Goal: Task Accomplishment & Management: Use online tool/utility

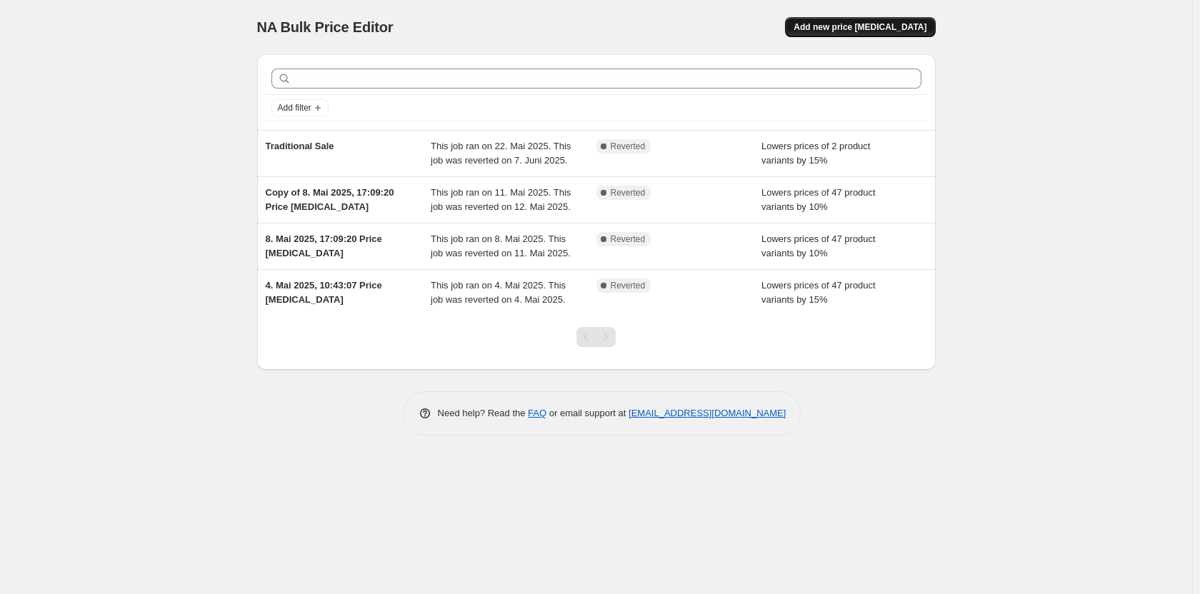
click at [862, 31] on span "Add new price [MEDICAL_DATA]" at bounding box center [860, 26] width 133 height 11
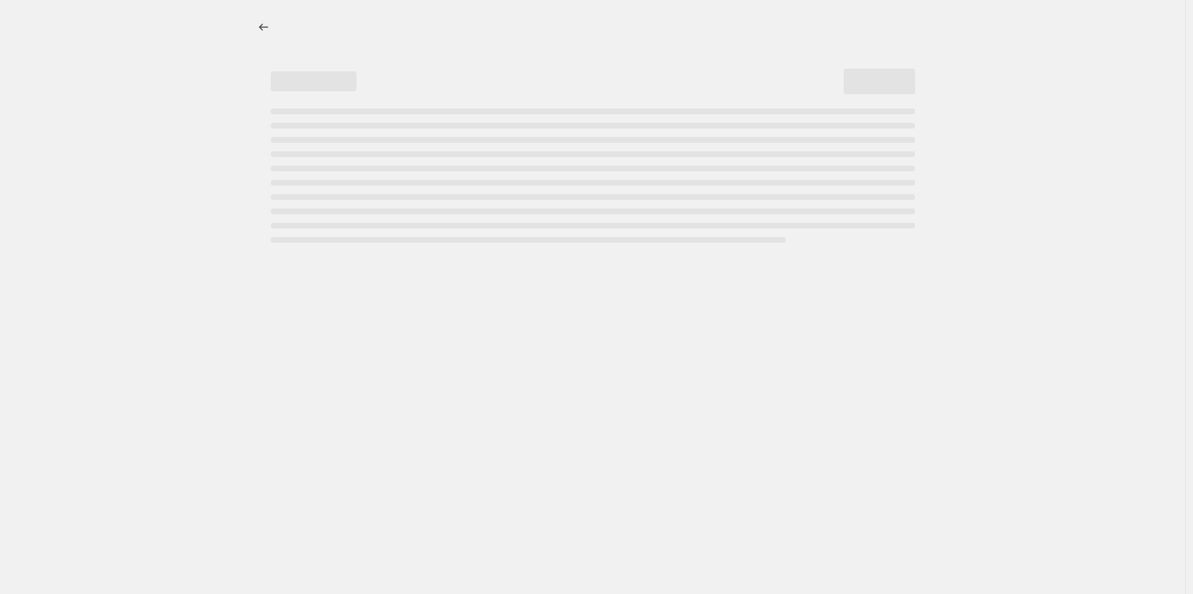
select select "percentage"
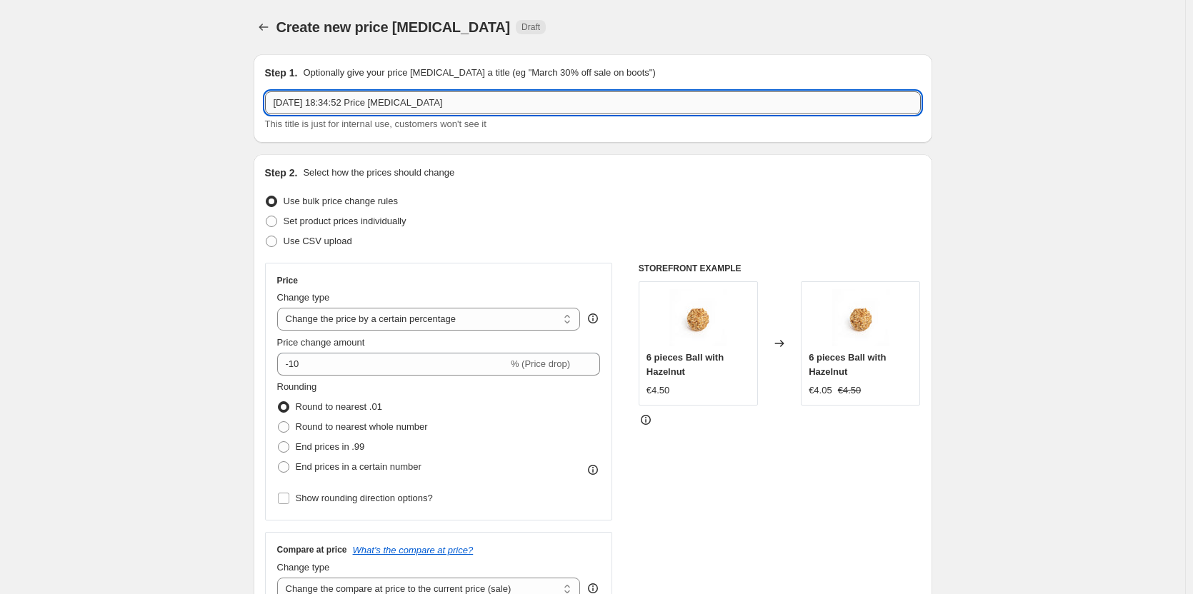
drag, startPoint x: 468, startPoint y: 103, endPoint x: 339, endPoint y: 112, distance: 129.6
click at [339, 112] on input "25. Aug. 2025, 18:34:52 Price change job" at bounding box center [593, 102] width 656 height 23
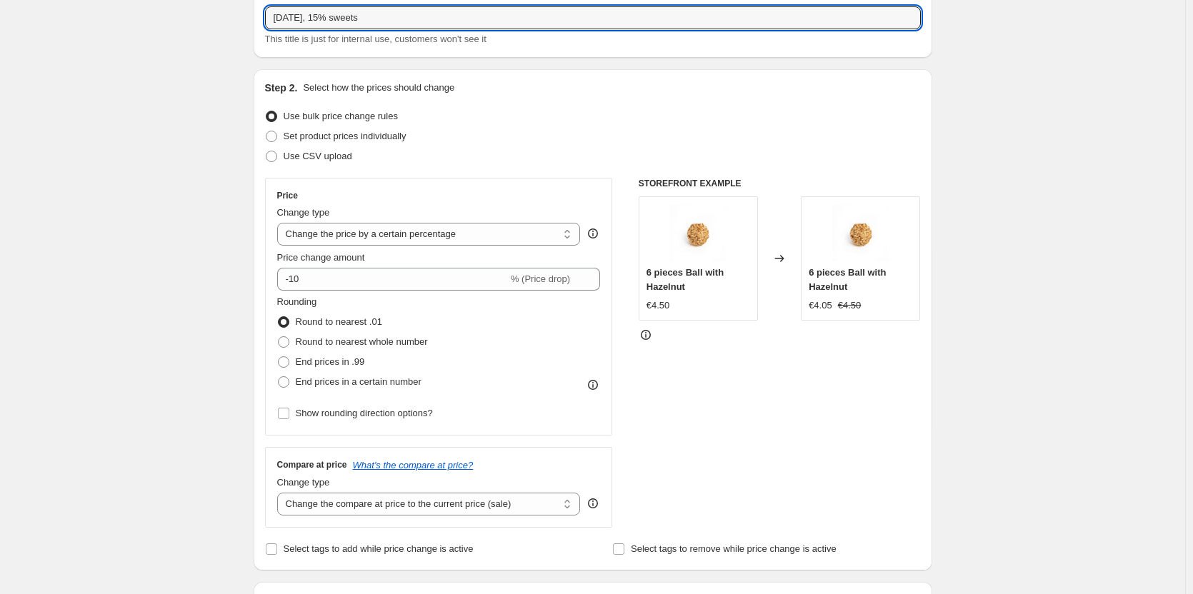
scroll to position [86, 0]
type input "25. Aug. 2025, 15% sweets"
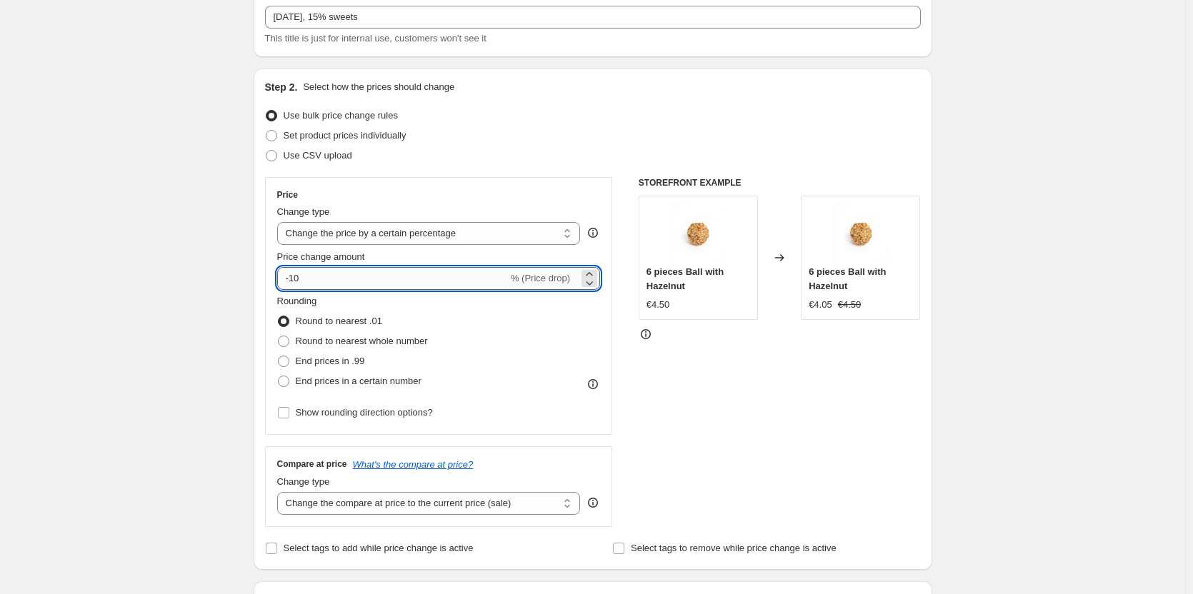
click at [304, 283] on input "-10" at bounding box center [392, 278] width 231 height 23
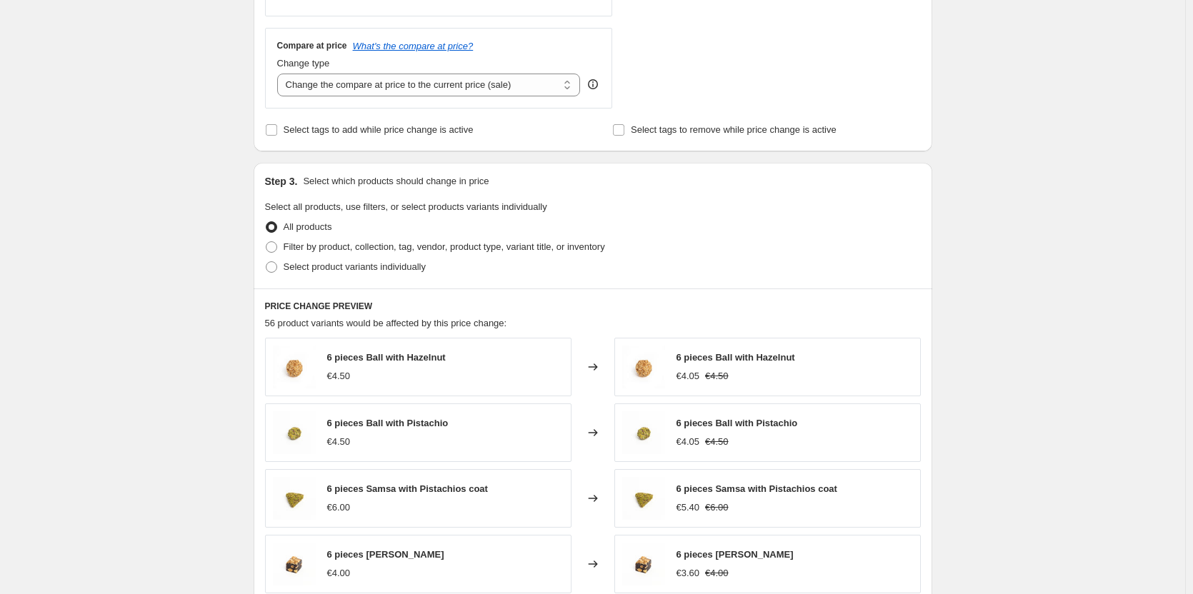
scroll to position [538, 0]
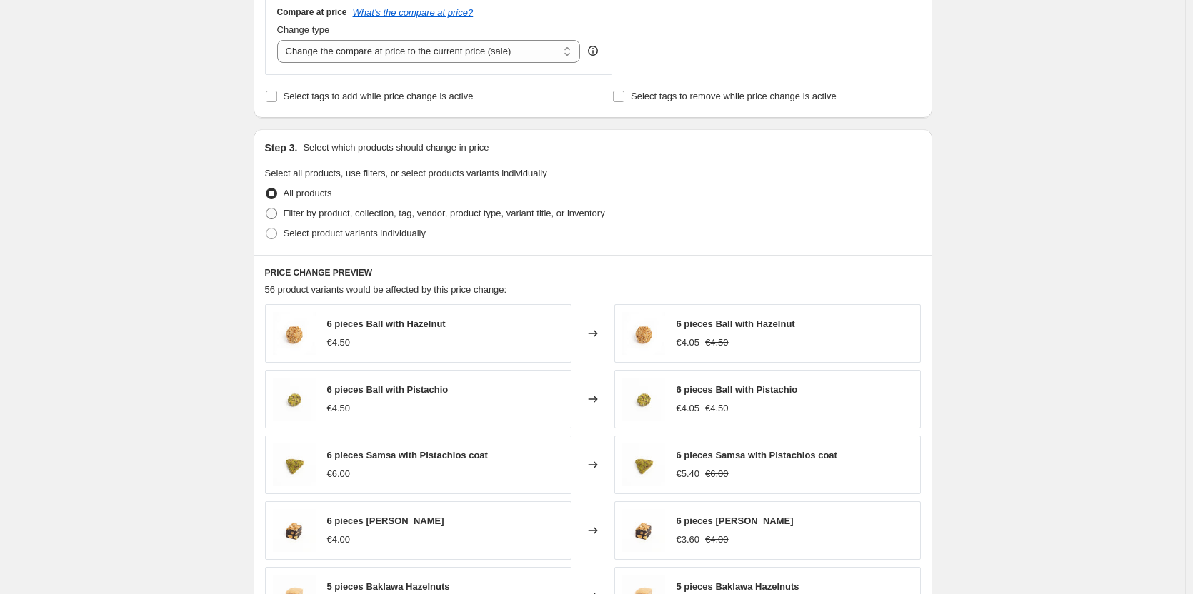
type input "-15"
click at [426, 214] on span "Filter by product, collection, tag, vendor, product type, variant title, or inv…" at bounding box center [445, 213] width 322 height 11
click at [266, 209] on input "Filter by product, collection, tag, vendor, product type, variant title, or inv…" at bounding box center [266, 208] width 1 height 1
radio input "true"
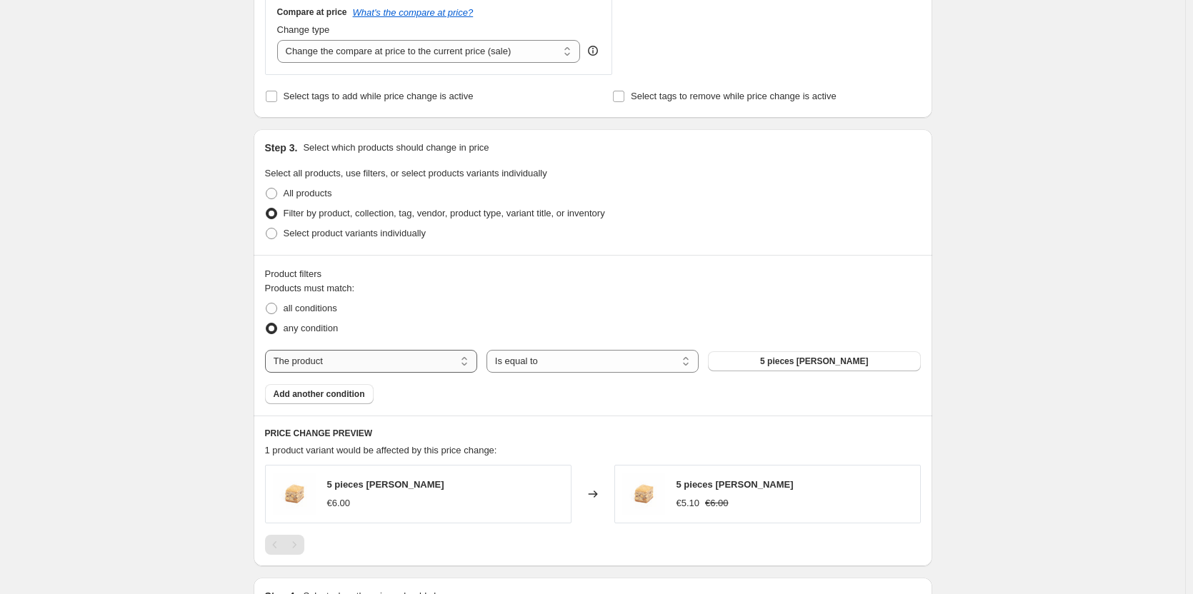
click at [422, 361] on select "The product The product's collection The product's tag The product's vendor The…" at bounding box center [371, 361] width 212 height 23
select select "collection"
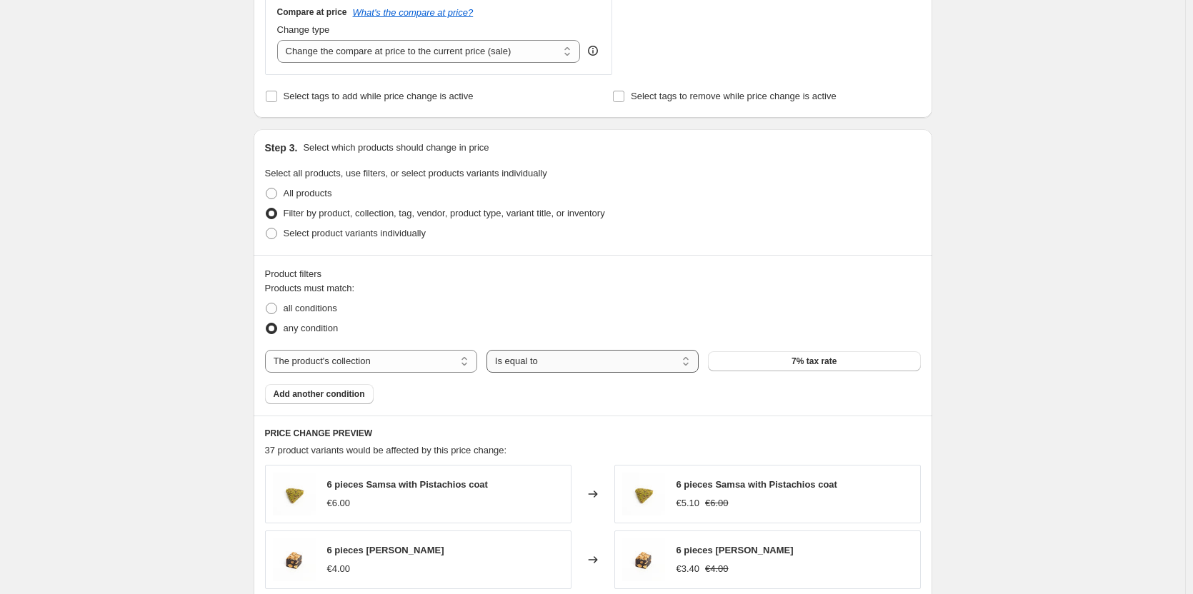
click at [645, 370] on select "Is equal to Is not equal to" at bounding box center [593, 361] width 212 height 23
click at [774, 369] on button "7% tax rate" at bounding box center [814, 362] width 212 height 20
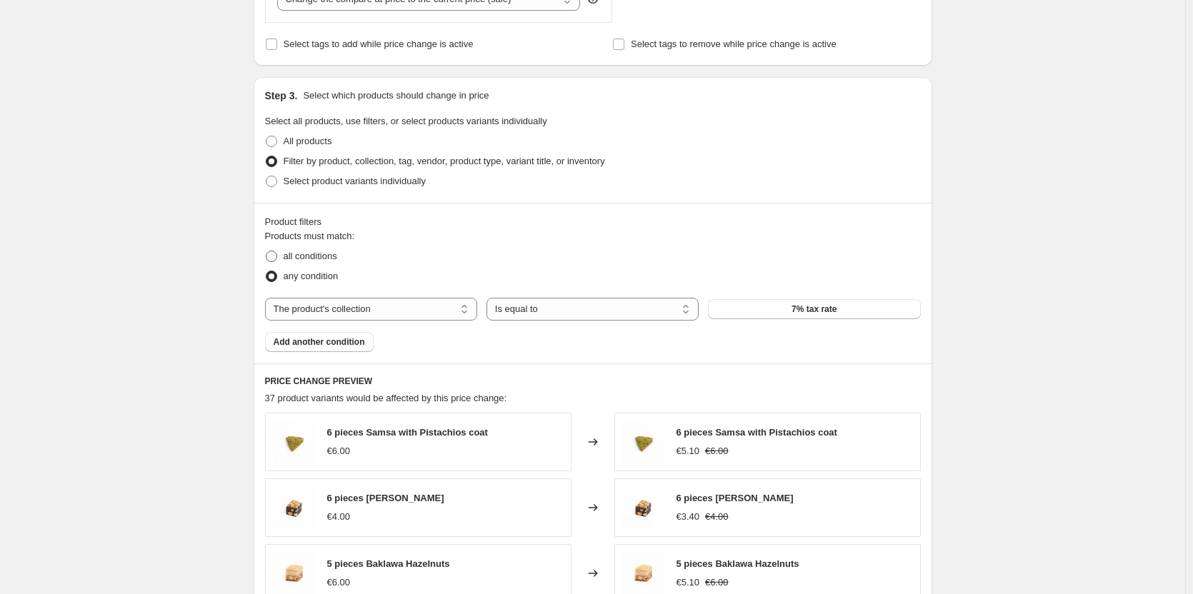
scroll to position [591, 0]
click at [345, 184] on span "Select product variants individually" at bounding box center [355, 180] width 142 height 11
click at [266, 176] on input "Select product variants individually" at bounding box center [266, 175] width 1 height 1
radio input "true"
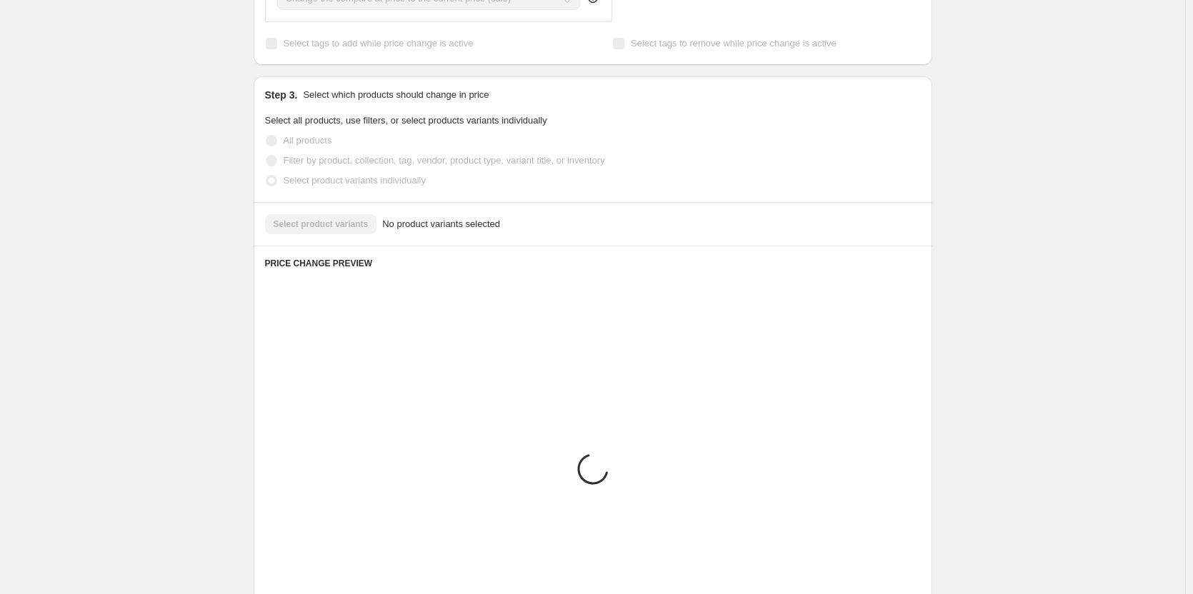
scroll to position [518, 0]
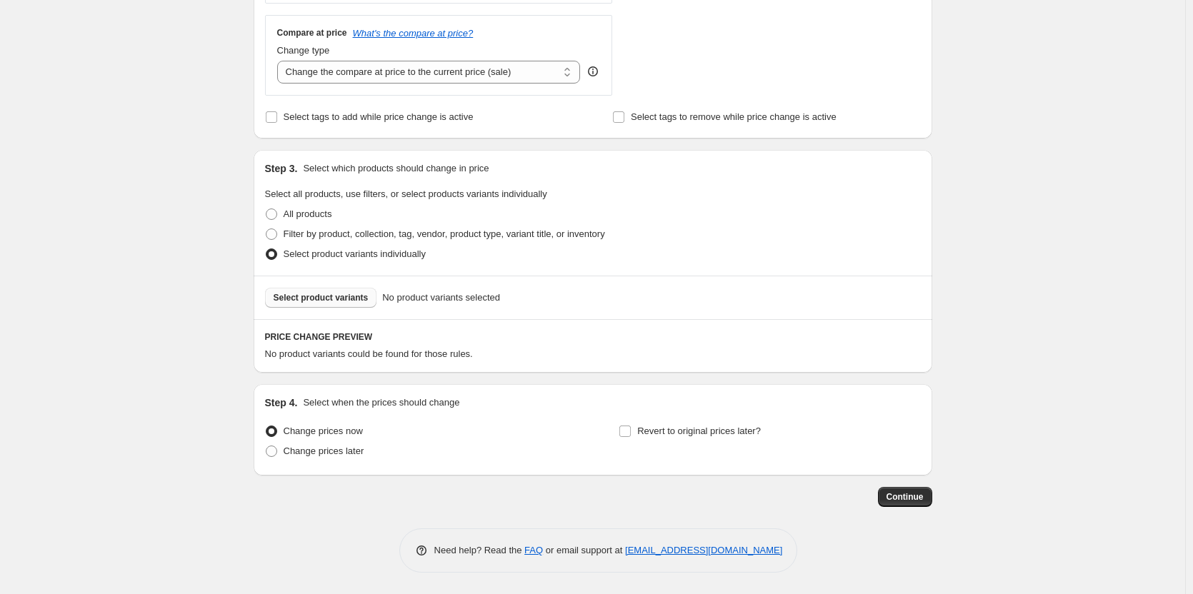
click at [351, 303] on span "Select product variants" at bounding box center [321, 297] width 95 height 11
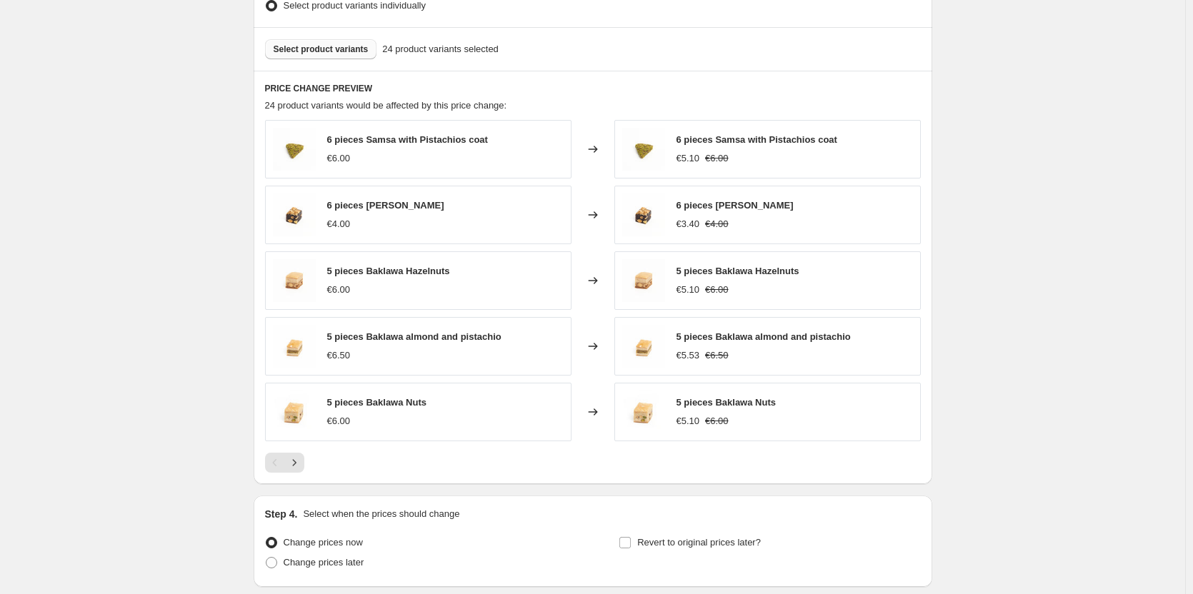
scroll to position [878, 0]
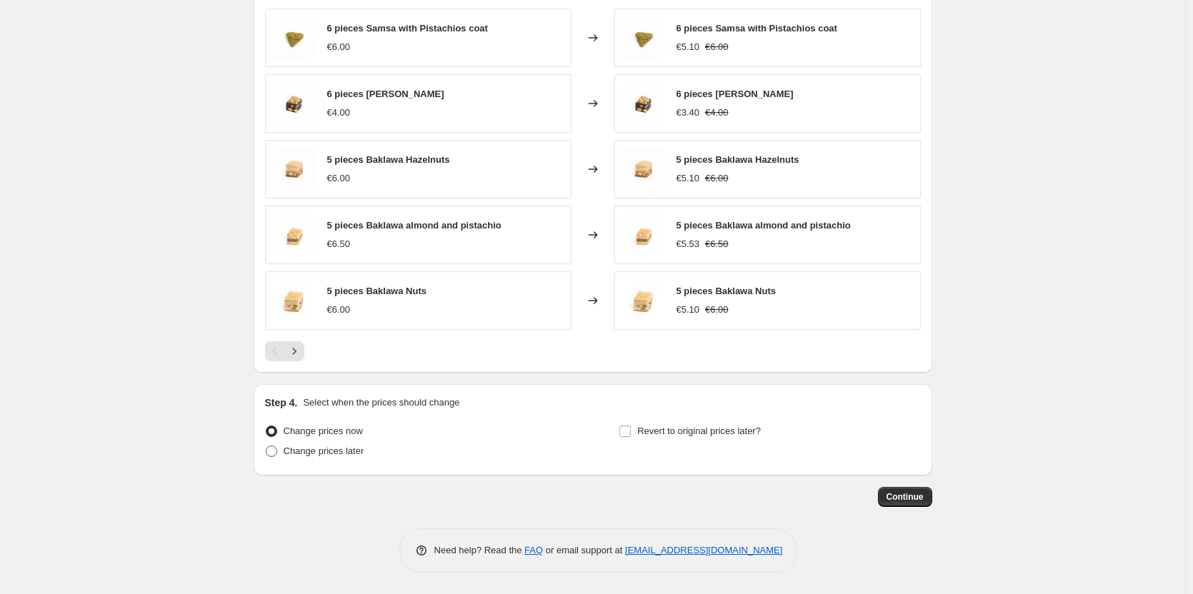
click at [287, 449] on span "Change prices later" at bounding box center [324, 451] width 81 height 11
click at [266, 447] on input "Change prices later" at bounding box center [266, 446] width 1 height 1
radio input "true"
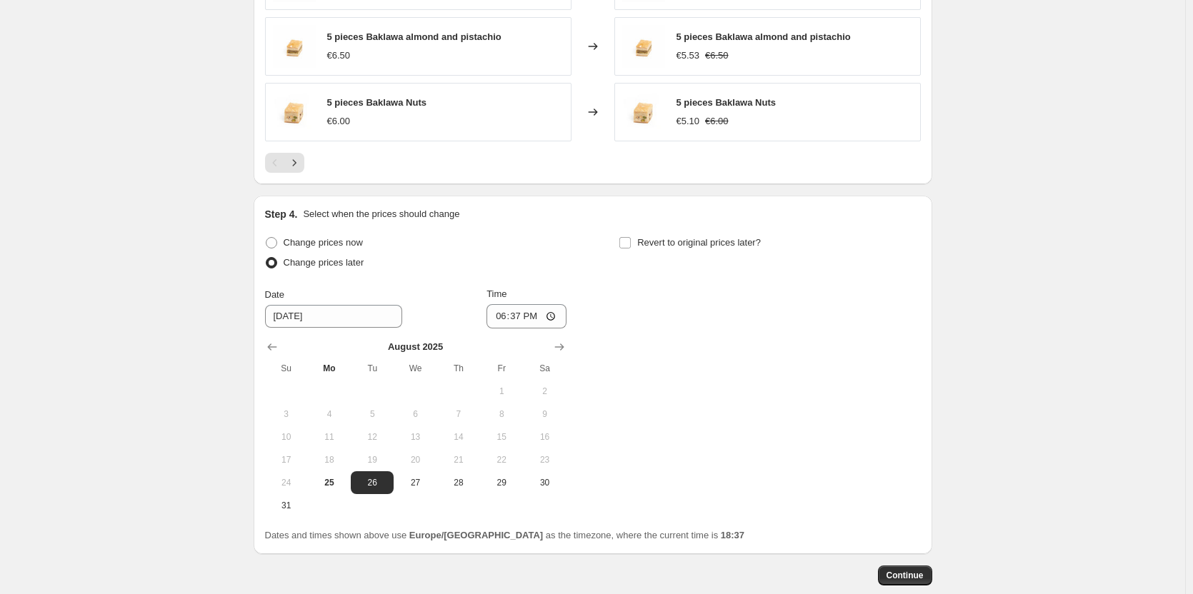
scroll to position [1068, 0]
click at [537, 318] on input "18:37" at bounding box center [527, 314] width 80 height 24
click at [555, 315] on input "18:37" at bounding box center [527, 314] width 80 height 24
type input "19:00"
click at [629, 394] on div "Change prices now Change prices later Date 8/26/2025 Time 19:00 August 2025 Su …" at bounding box center [593, 373] width 656 height 284
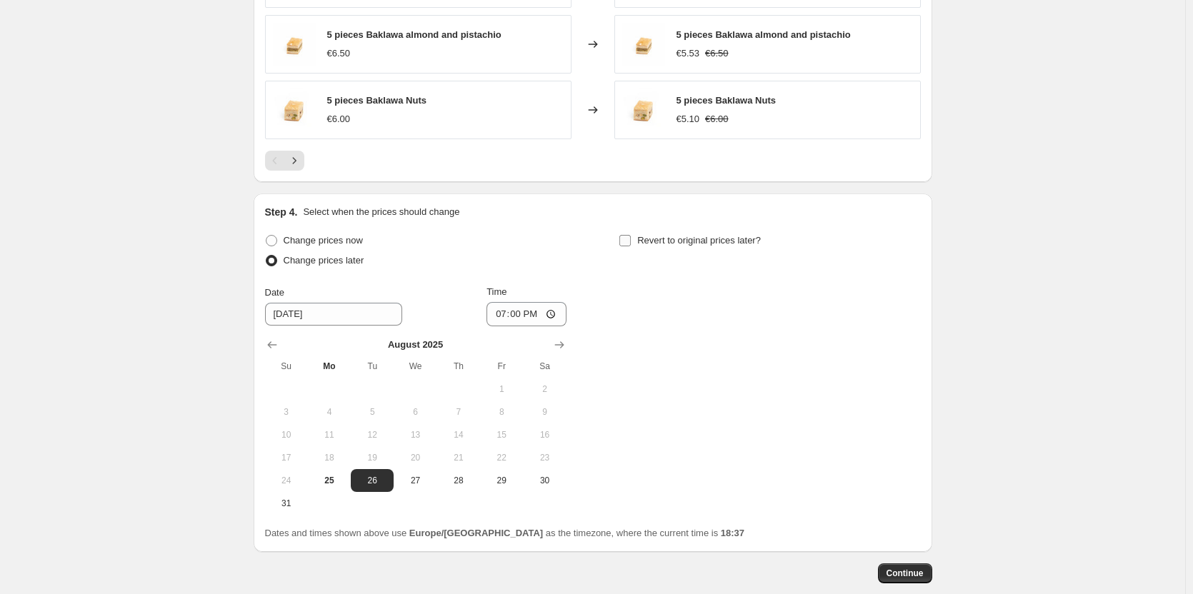
click at [627, 239] on input "Revert to original prices later?" at bounding box center [624, 240] width 11 height 11
checkbox input "true"
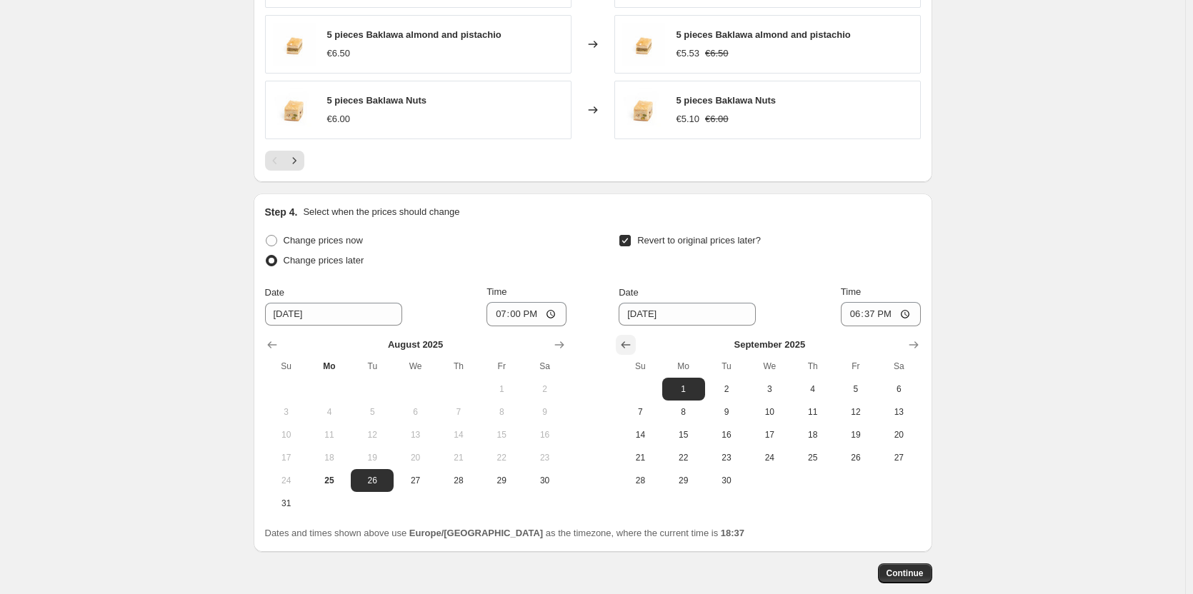
click at [630, 338] on icon "Show previous month, August 2025" at bounding box center [626, 345] width 14 height 14
click at [728, 481] on span "26" at bounding box center [726, 480] width 31 height 11
type input "8/26/2025"
click at [905, 317] on input "18:37" at bounding box center [881, 314] width 80 height 24
type input "00:00"
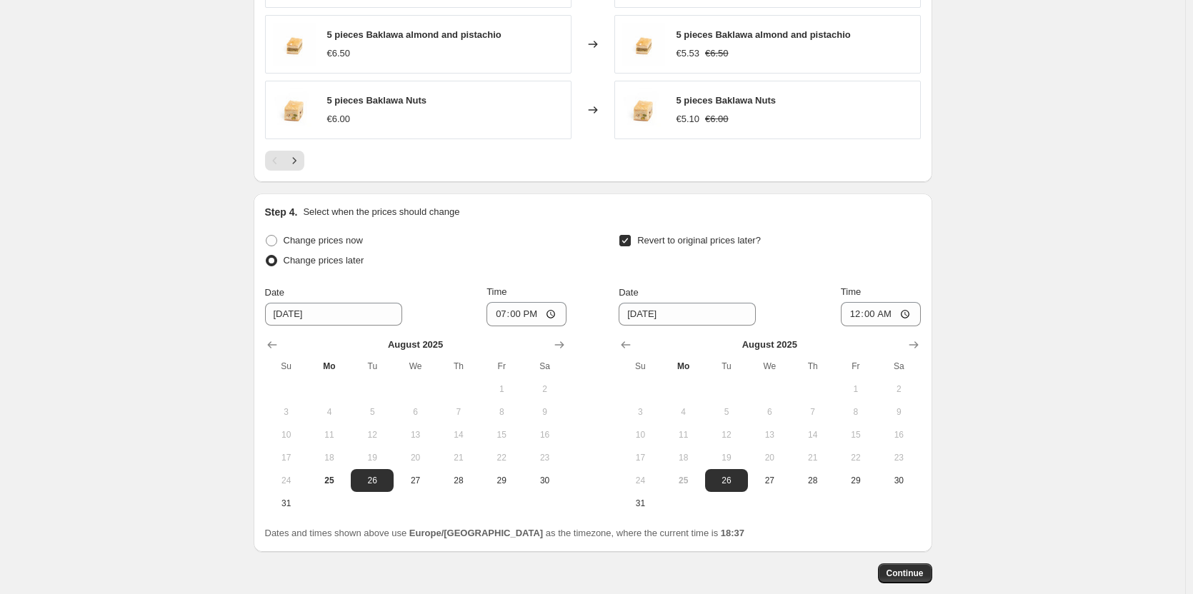
click at [872, 229] on div "Step 4. Select when the prices should change Change prices now Change prices la…" at bounding box center [593, 373] width 656 height 336
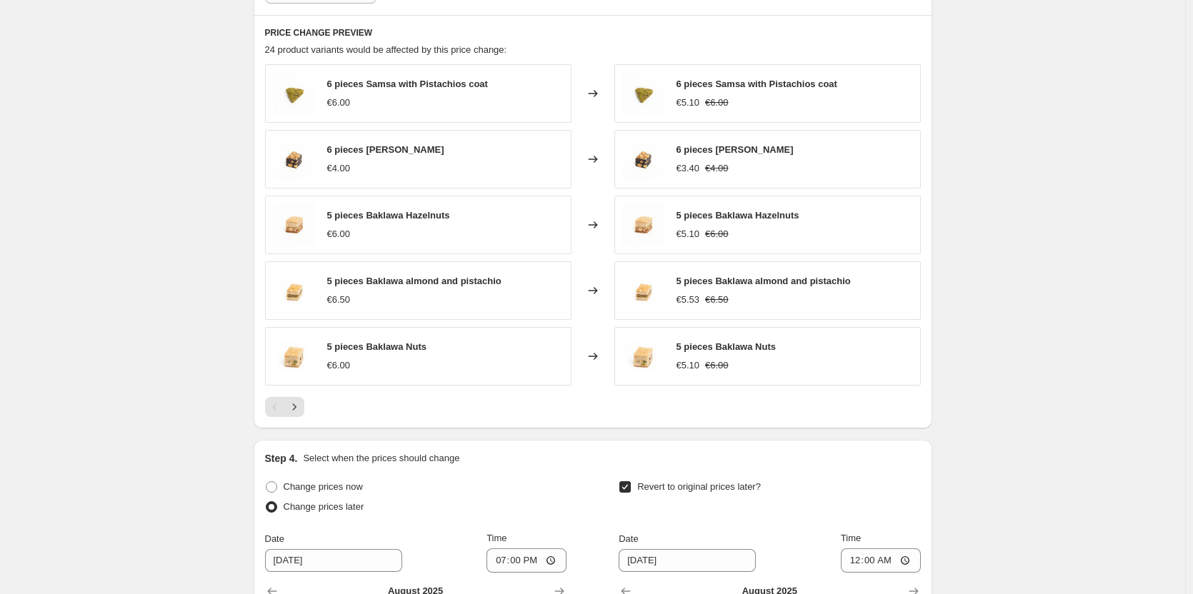
scroll to position [1145, 0]
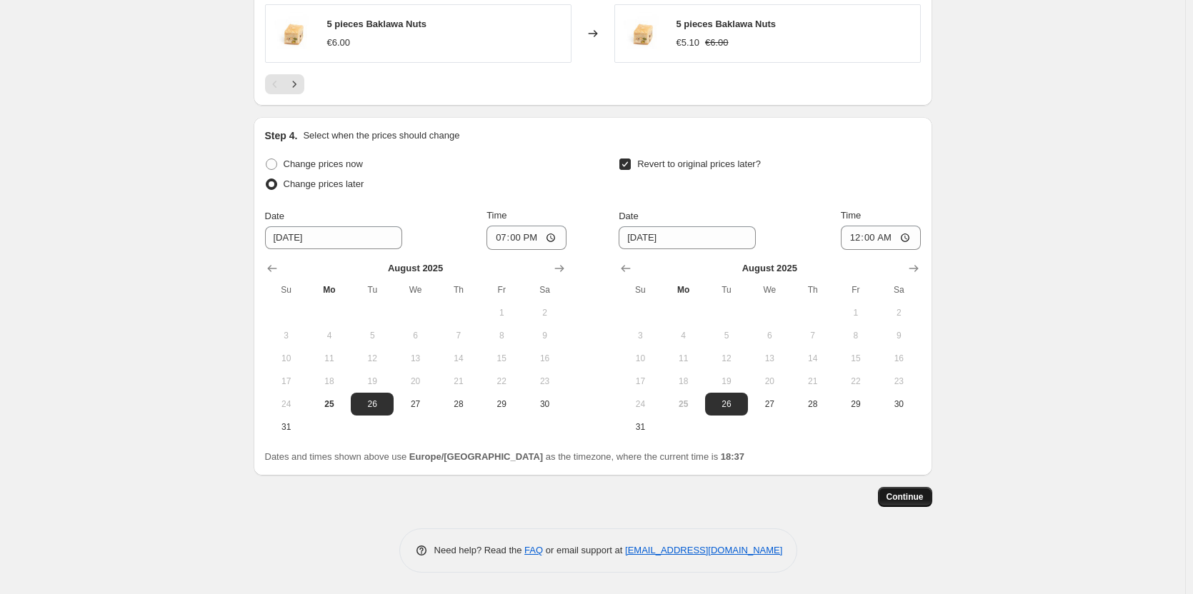
click at [914, 498] on span "Continue" at bounding box center [905, 497] width 37 height 11
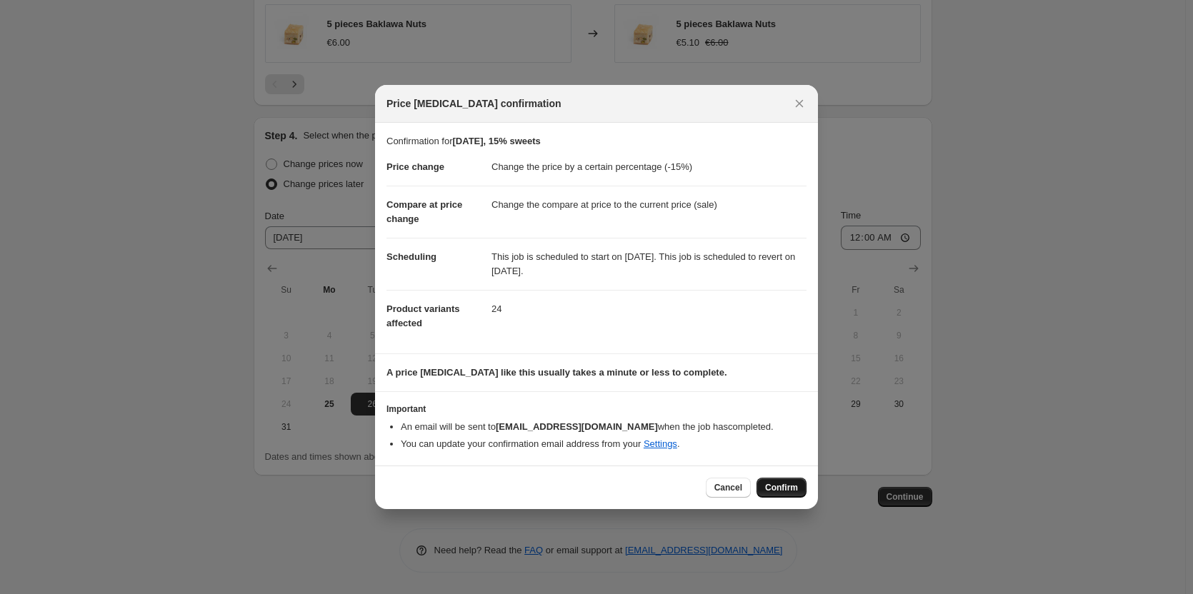
click at [774, 488] on span "Confirm" at bounding box center [781, 487] width 33 height 11
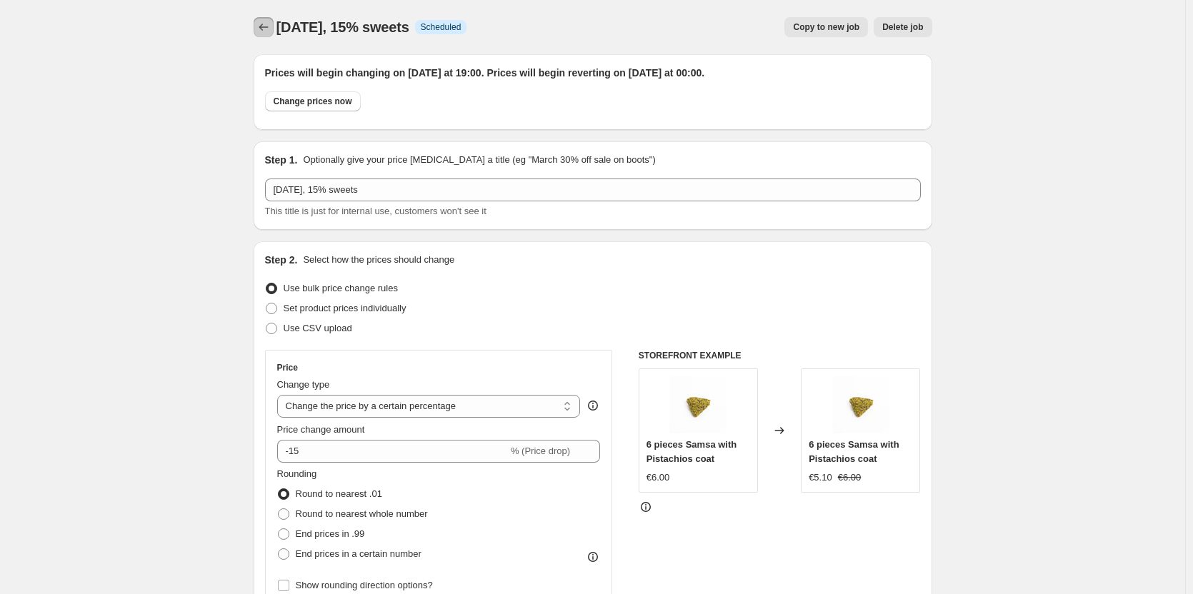
click at [258, 29] on button "Price change jobs" at bounding box center [264, 27] width 20 height 20
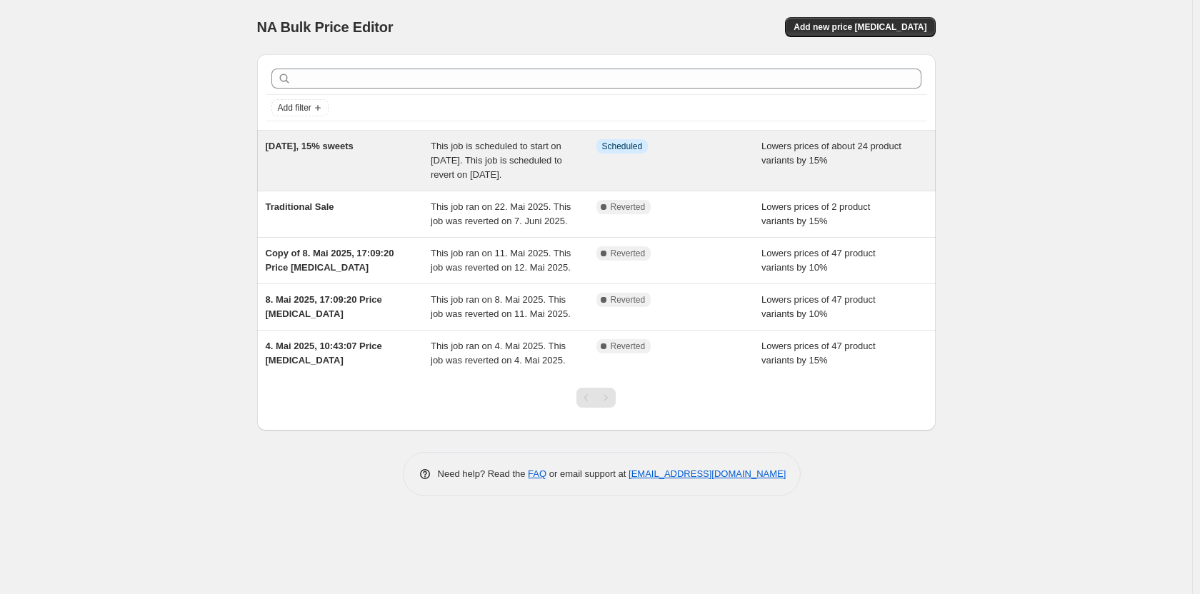
click at [370, 164] on div "25. Aug. 2025, 15% sweets" at bounding box center [349, 160] width 166 height 43
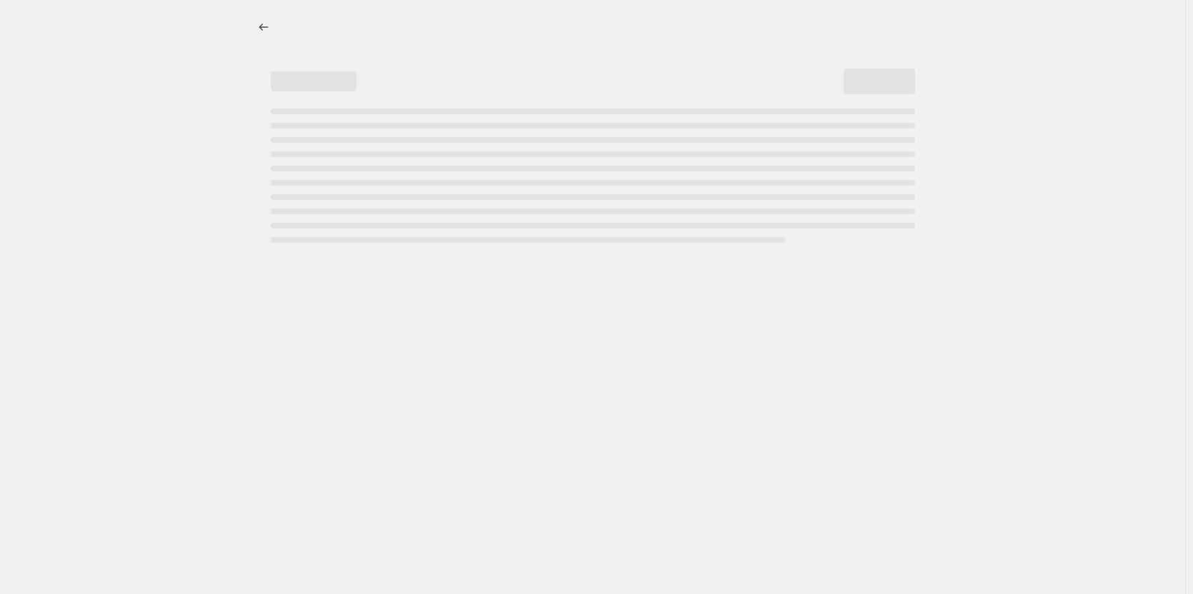
select select "percentage"
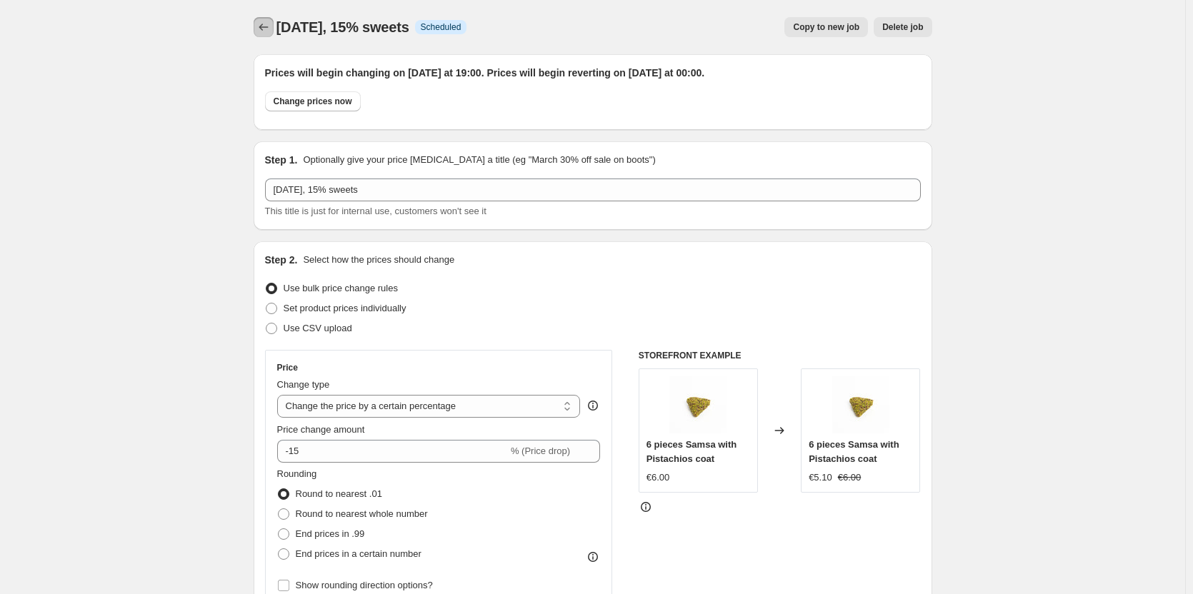
click at [263, 26] on icon "Price change jobs" at bounding box center [263, 27] width 14 height 14
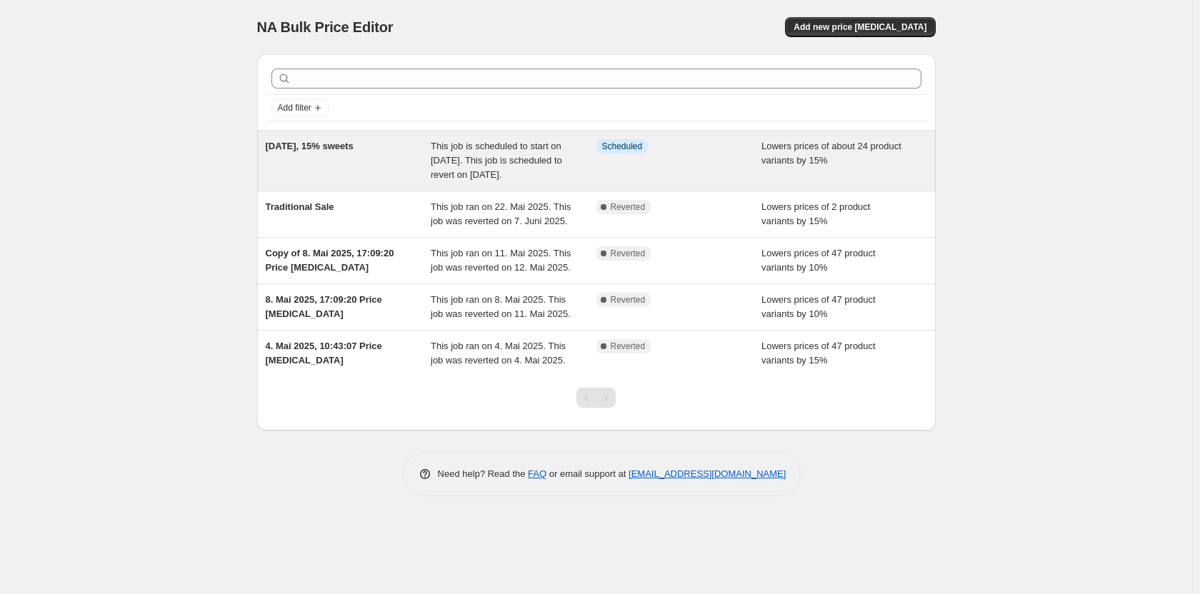
click at [429, 171] on div "[DATE], 15% sweets" at bounding box center [349, 160] width 166 height 43
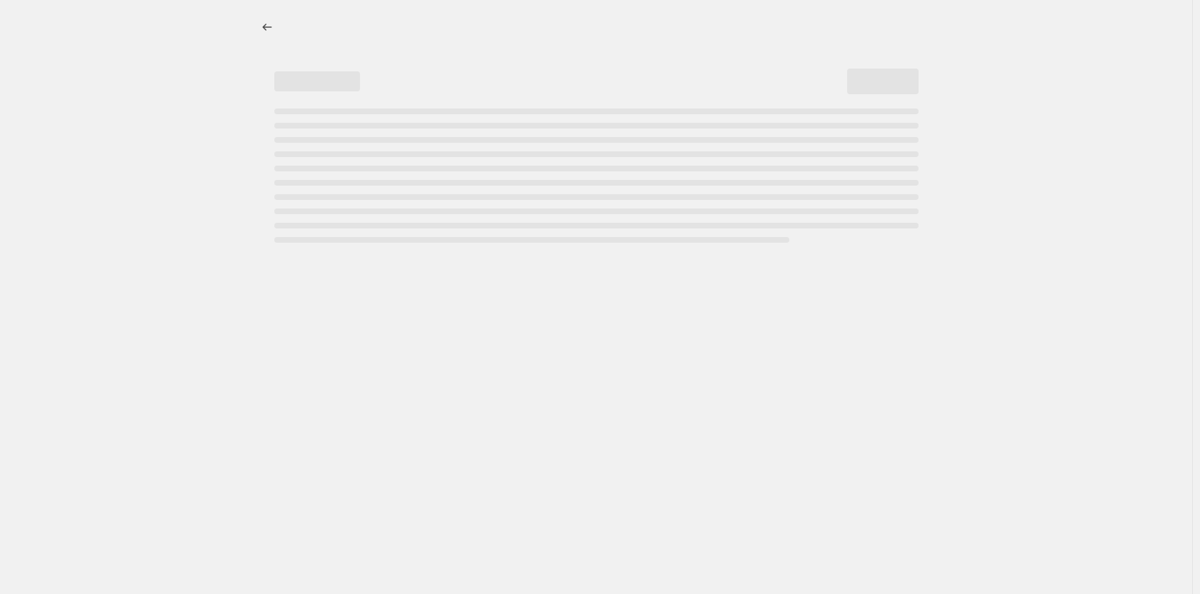
select select "percentage"
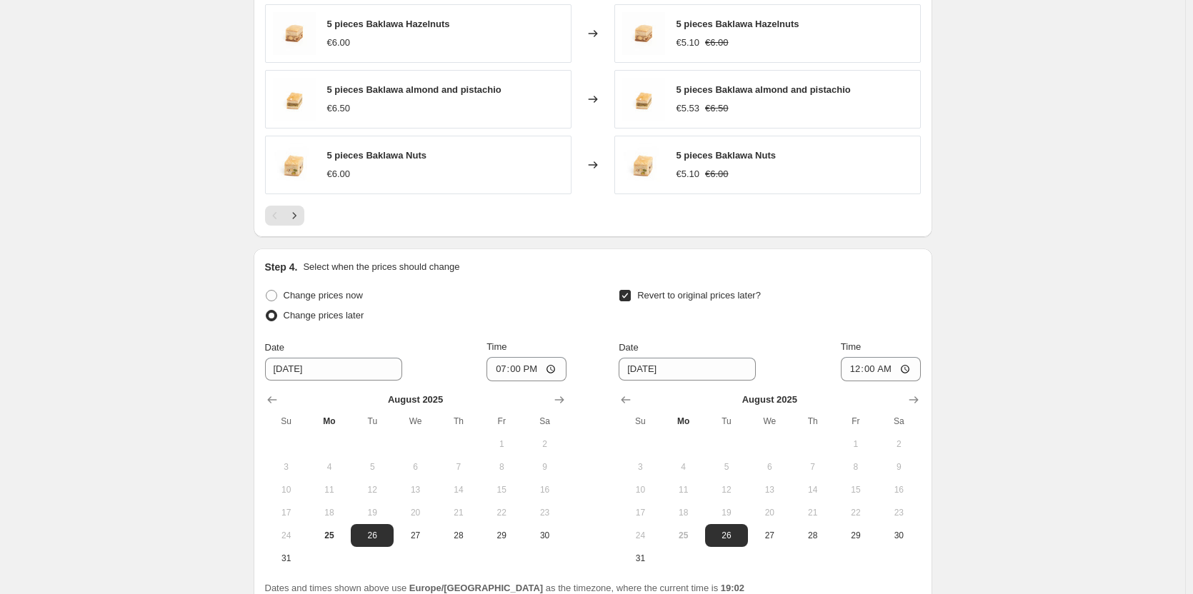
scroll to position [1232, 0]
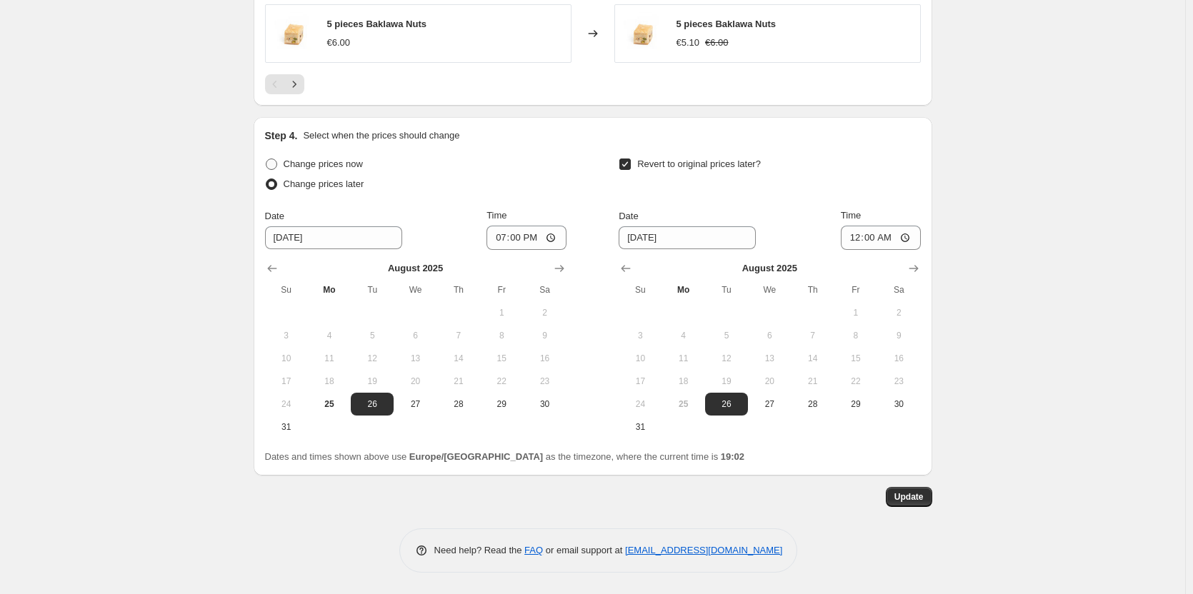
click at [319, 157] on span "Change prices now" at bounding box center [323, 164] width 79 height 14
click at [266, 159] on input "Change prices now" at bounding box center [266, 159] width 1 height 1
radio input "true"
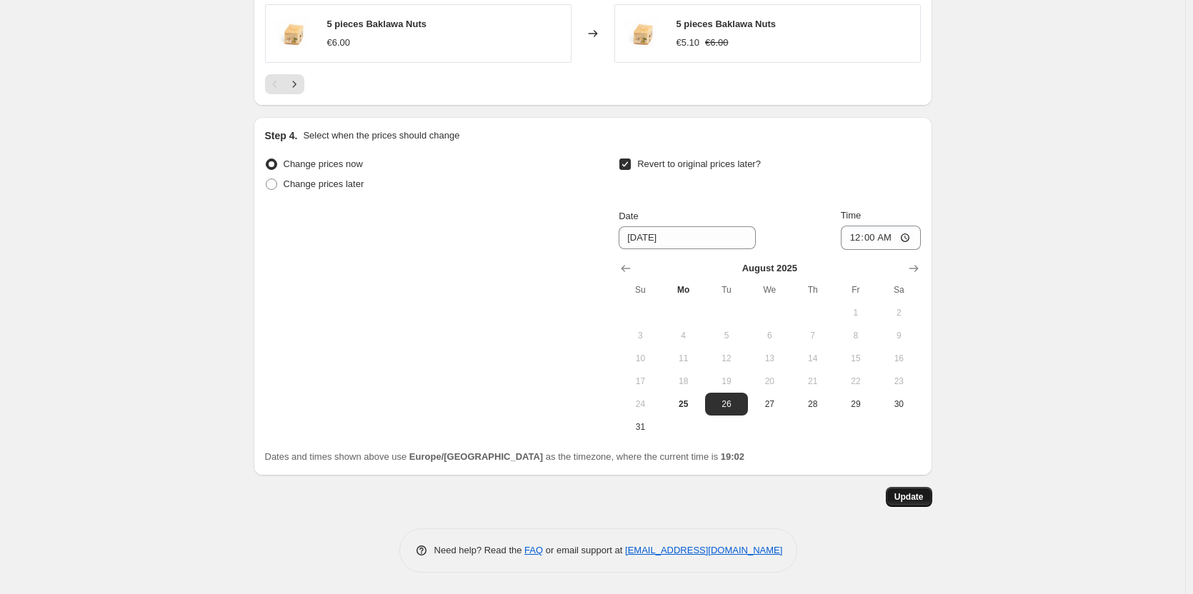
click at [907, 494] on span "Update" at bounding box center [908, 497] width 29 height 11
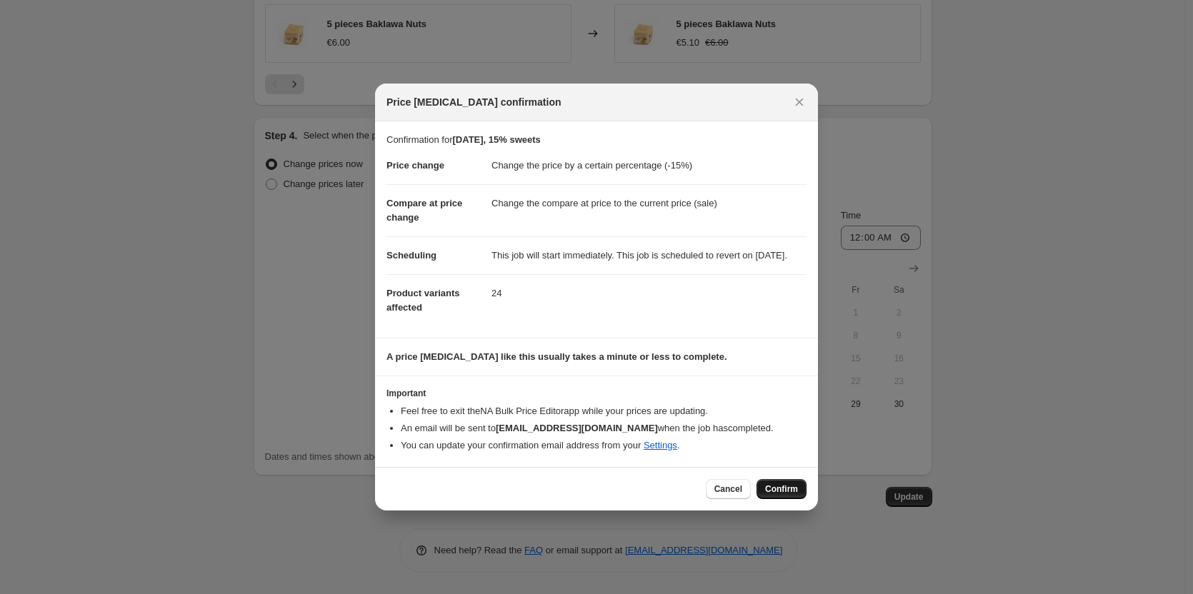
click at [782, 487] on button "Confirm" at bounding box center [782, 489] width 50 height 20
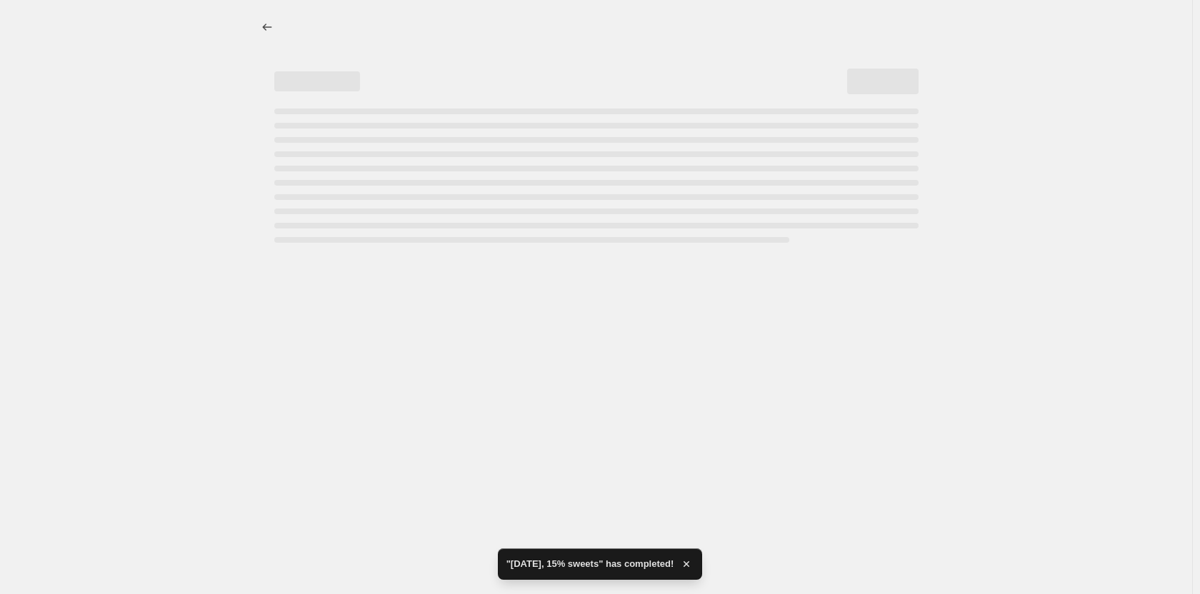
select select "percentage"
